Goal: Task Accomplishment & Management: Manage account settings

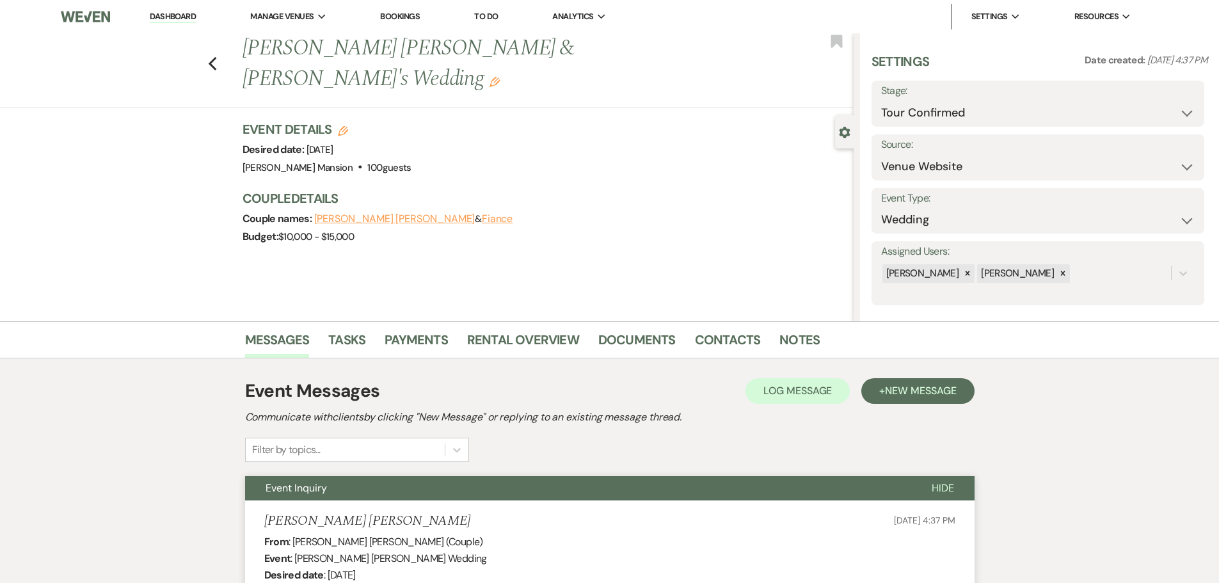
select select "4"
select select "5"
click at [178, 14] on link "Dashboard" at bounding box center [173, 17] width 46 height 12
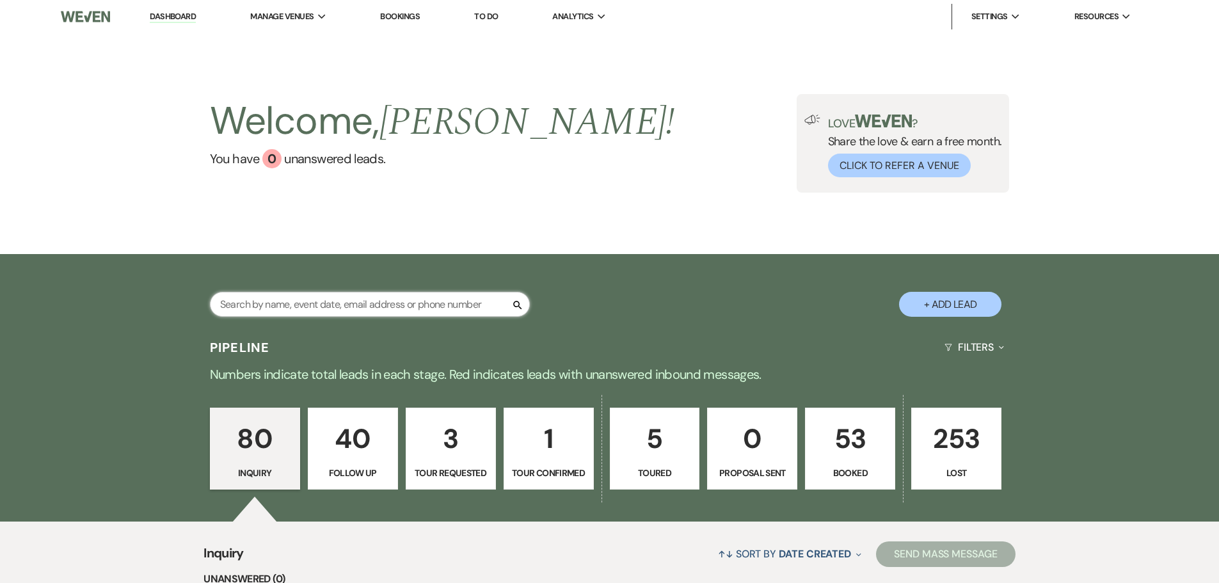
click at [320, 304] on input "text" at bounding box center [370, 304] width 320 height 25
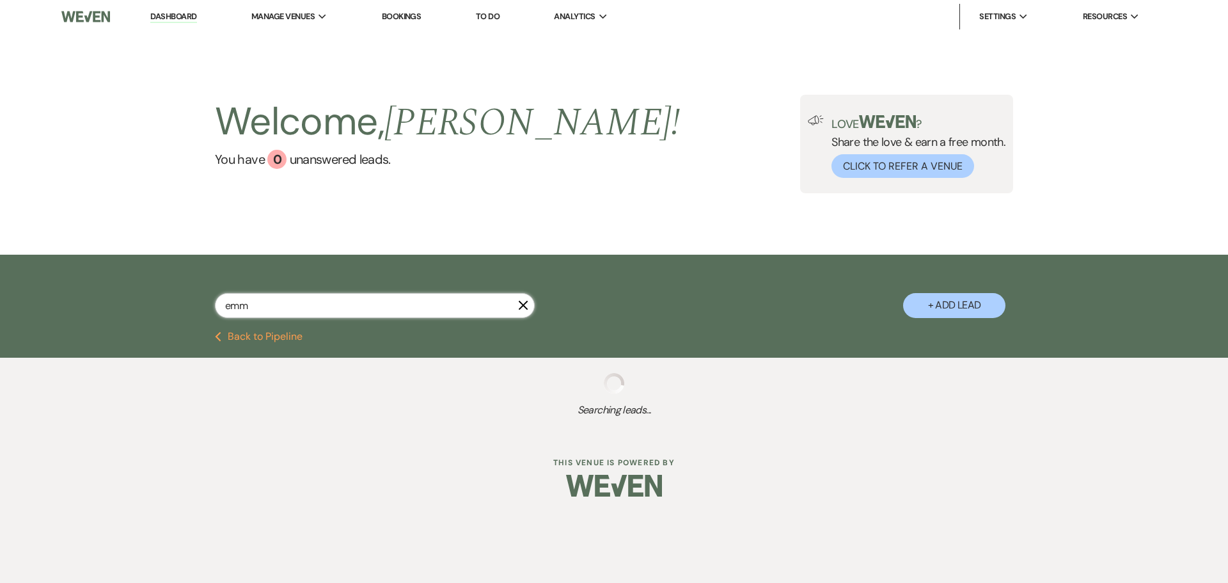
type input "[PERSON_NAME]"
select select "4"
select select "9"
select select "8"
select select "5"
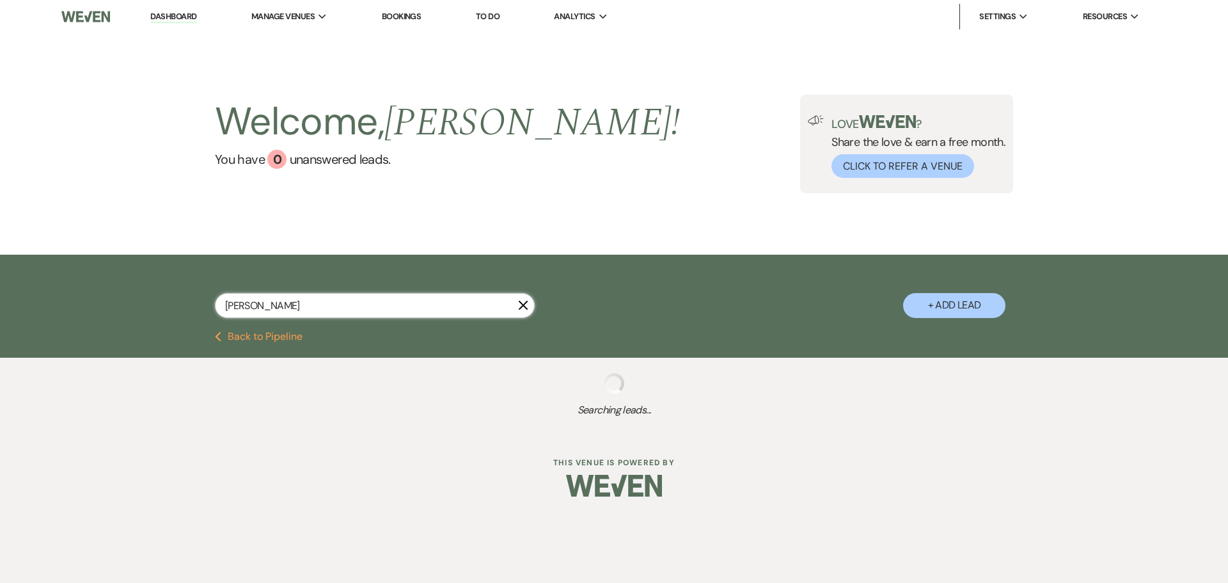
select select "8"
select select "5"
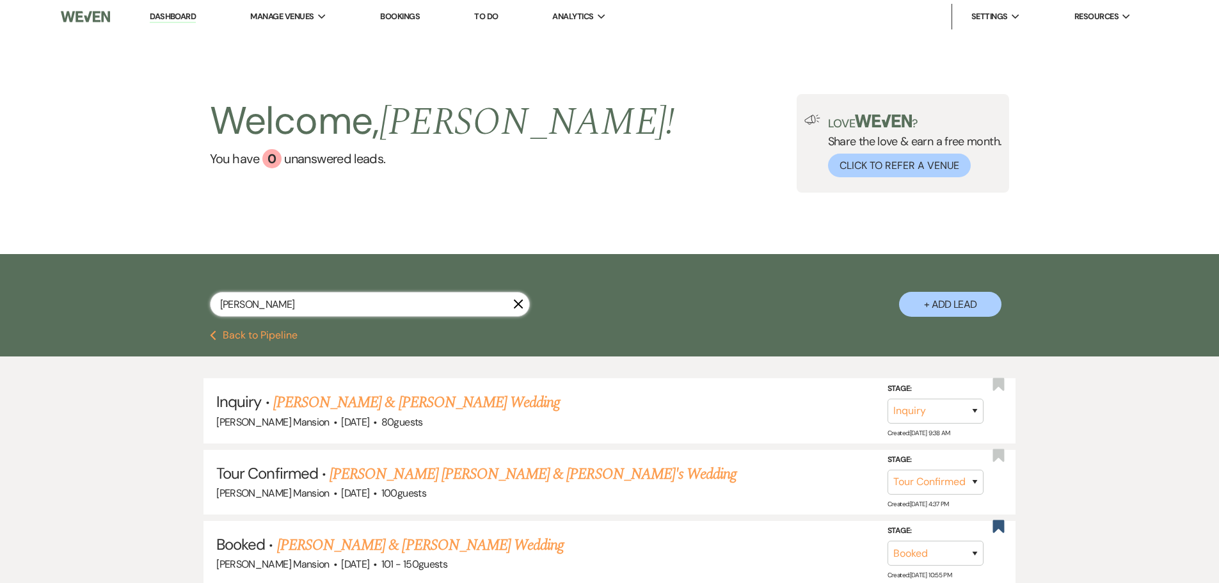
select select "4"
select select "8"
select select "5"
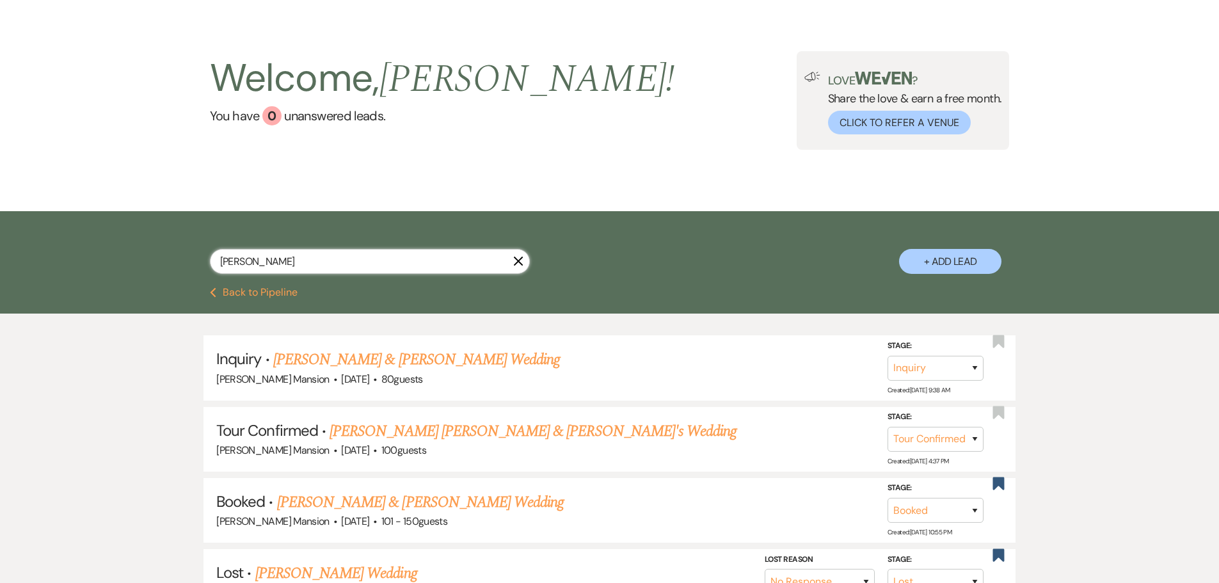
scroll to position [64, 0]
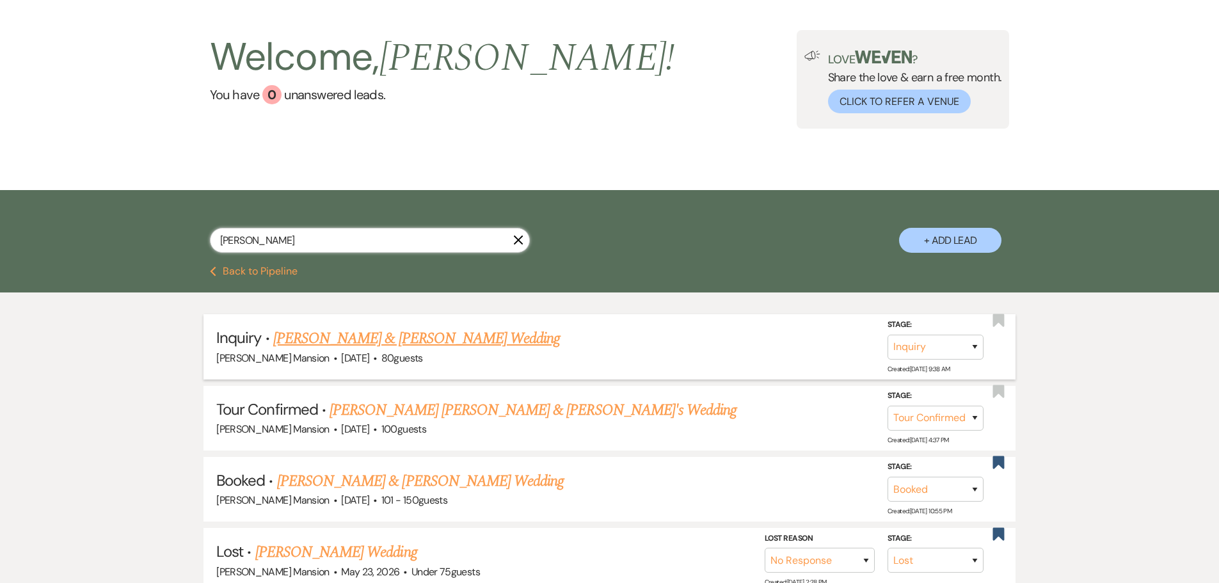
type input "[PERSON_NAME]"
click at [409, 333] on link "[PERSON_NAME] & [PERSON_NAME] Wedding" at bounding box center [416, 338] width 287 height 23
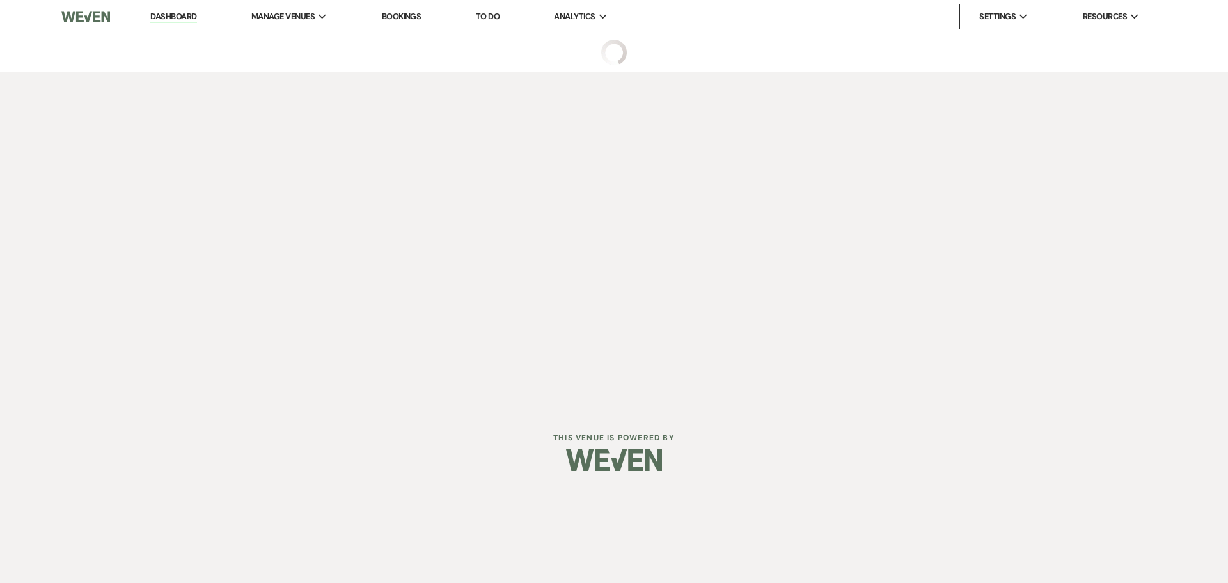
select select "5"
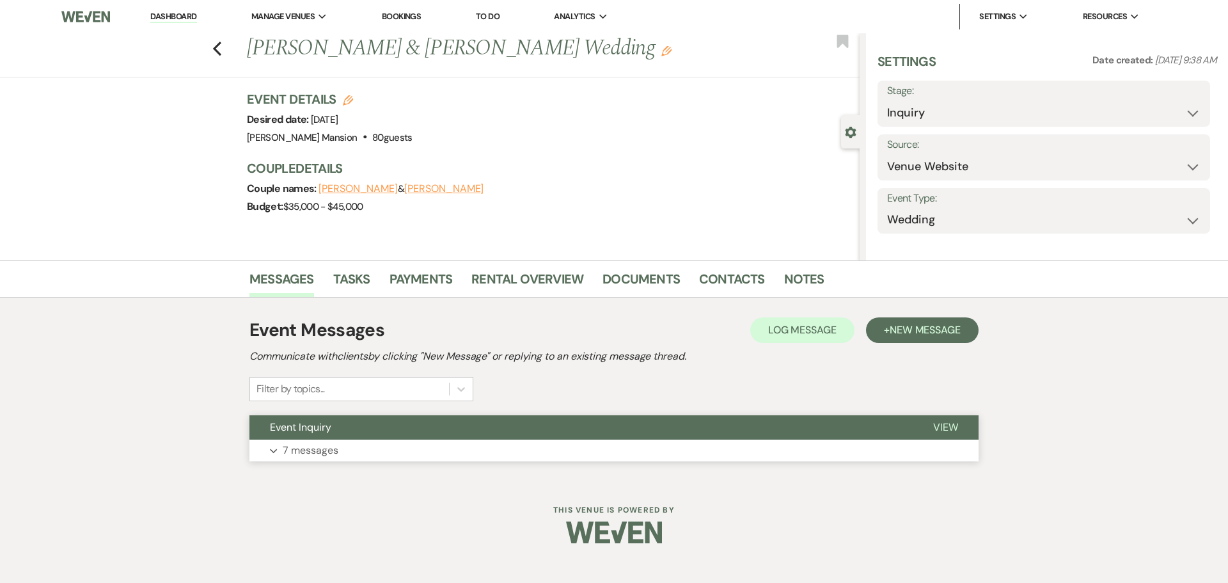
click at [273, 452] on use "button" at bounding box center [273, 451] width 7 height 4
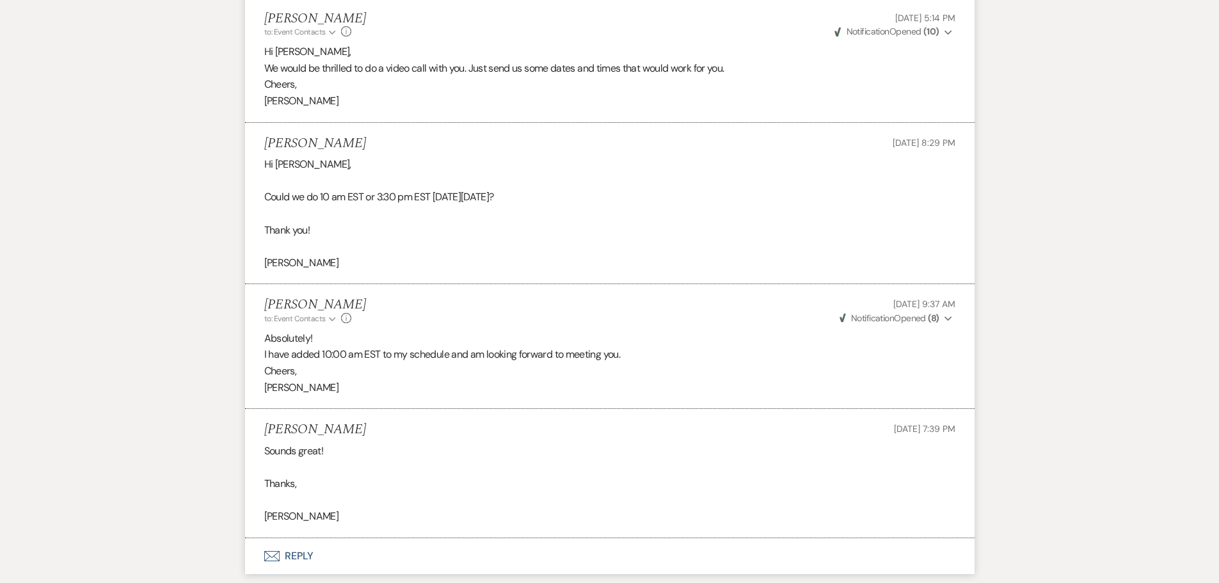
scroll to position [1661, 0]
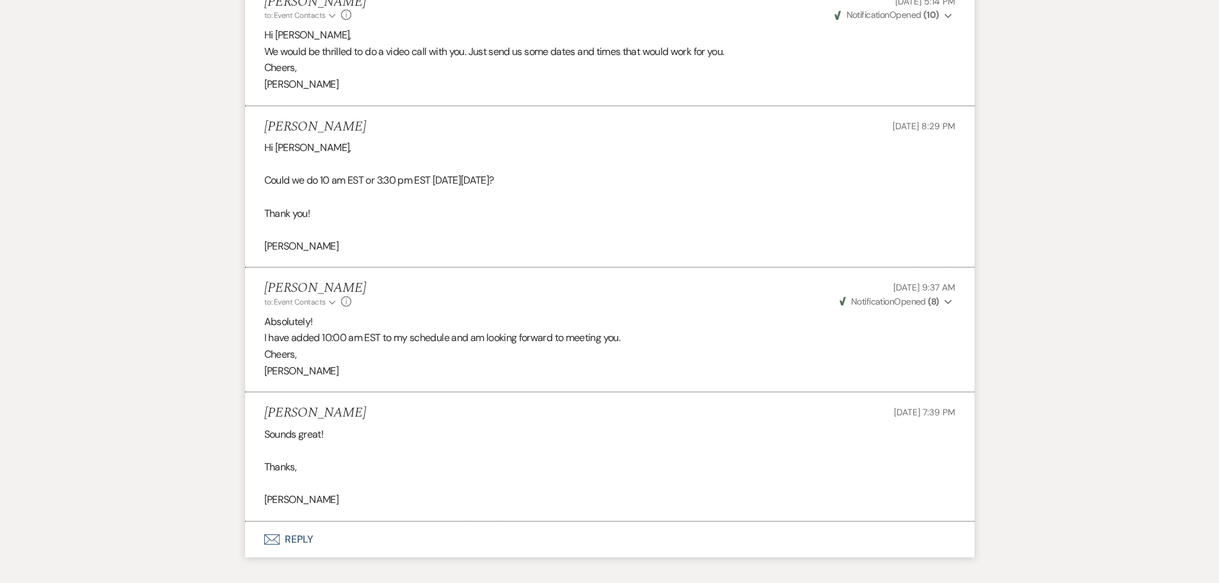
click at [274, 535] on icon "Envelope" at bounding box center [271, 539] width 15 height 10
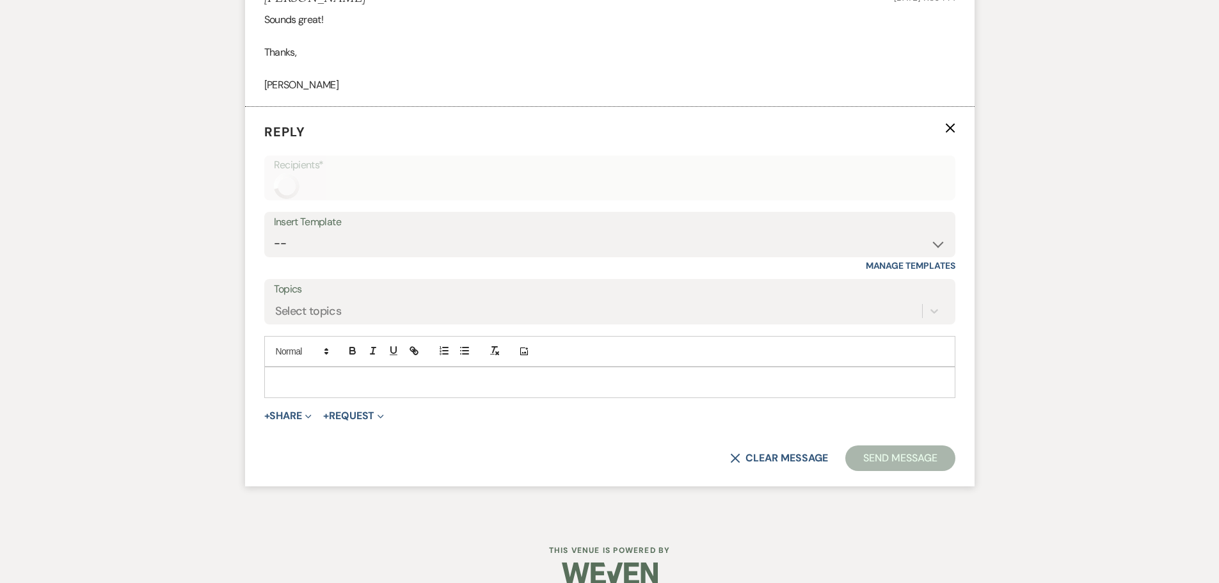
scroll to position [2080, 0]
